Goal: Navigation & Orientation: Find specific page/section

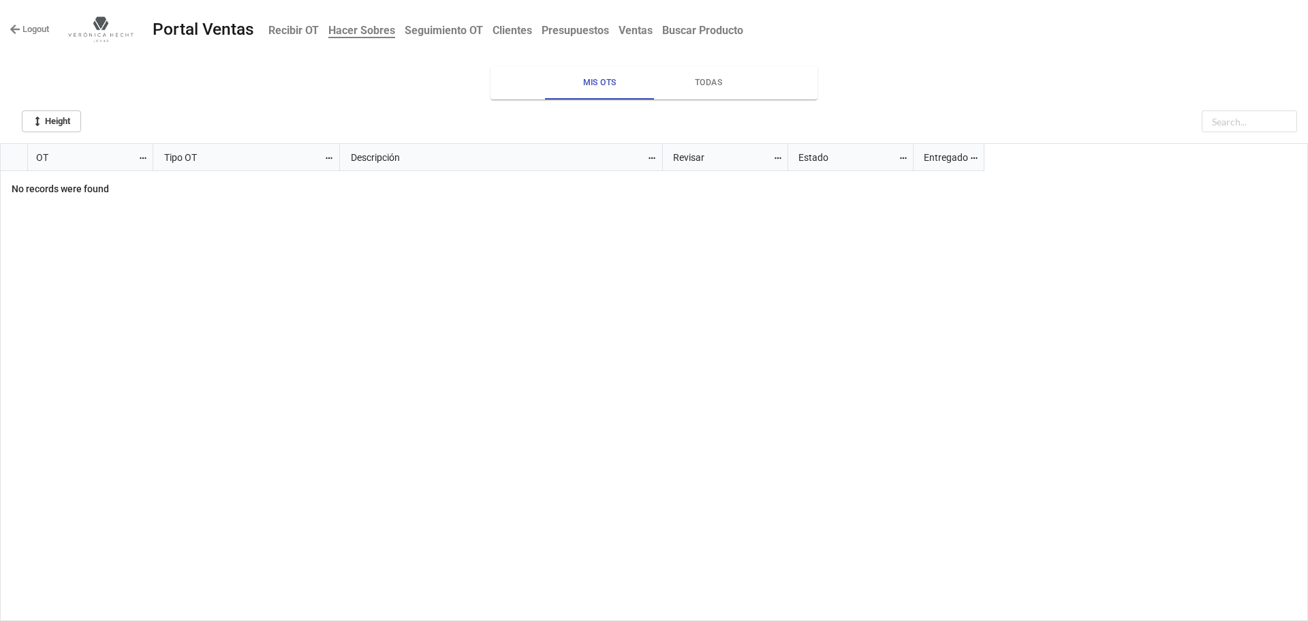
scroll to position [469, 1300]
